Goal: Task Accomplishment & Management: Manage account settings

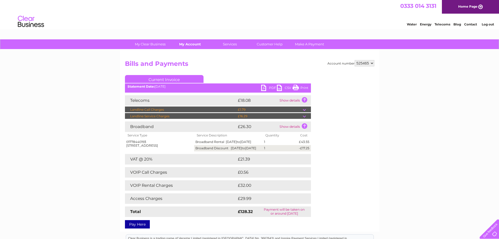
drag, startPoint x: 468, startPoint y: 5, endPoint x: 180, endPoint y: 46, distance: 290.8
click at [180, 46] on link "My Account" at bounding box center [189, 44] width 43 height 10
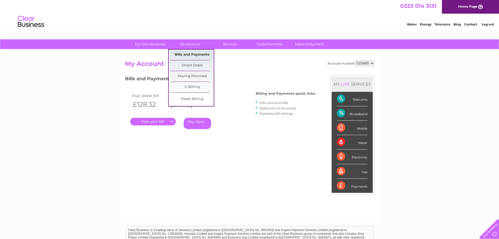
click at [191, 55] on link "Bills and Payments" at bounding box center [191, 54] width 43 height 10
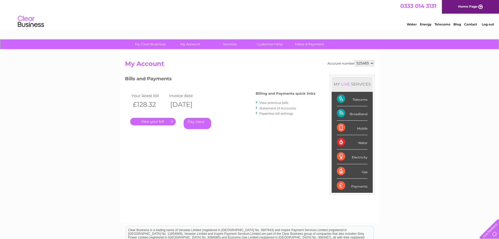
click at [270, 102] on link "View previous bills" at bounding box center [273, 103] width 29 height 4
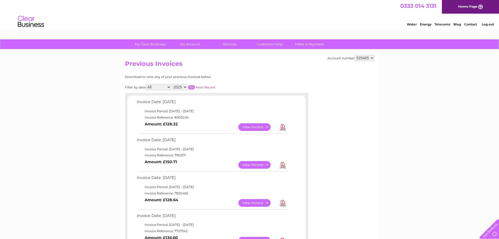
click at [251, 165] on link "View" at bounding box center [257, 165] width 38 height 8
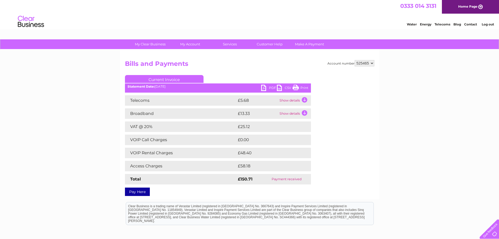
click at [305, 98] on td "Show details" at bounding box center [294, 100] width 33 height 10
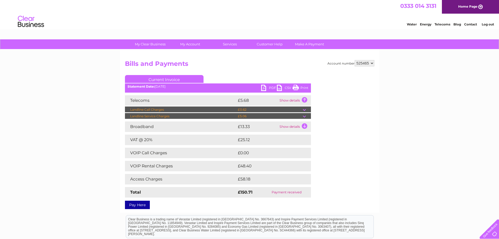
click at [304, 115] on td at bounding box center [307, 116] width 8 height 6
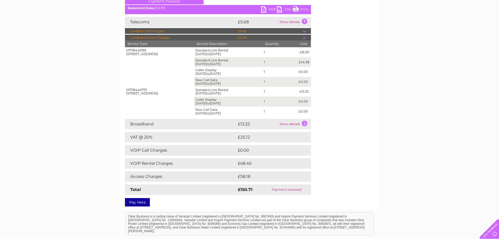
scroll to position [79, 0]
click at [305, 122] on td "Show details" at bounding box center [294, 123] width 33 height 10
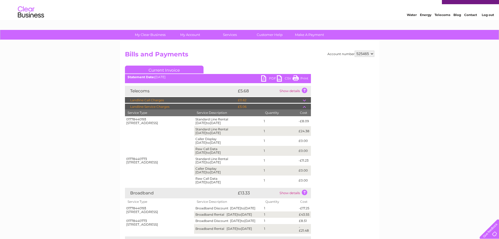
scroll to position [0, 0]
